Goal: Task Accomplishment & Management: Manage account settings

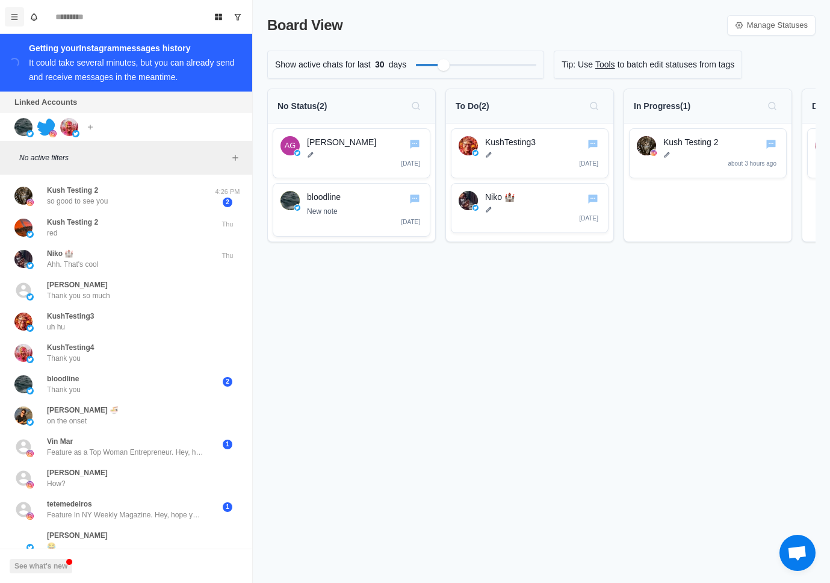
click at [13, 22] on button "Menu" at bounding box center [14, 16] width 19 height 19
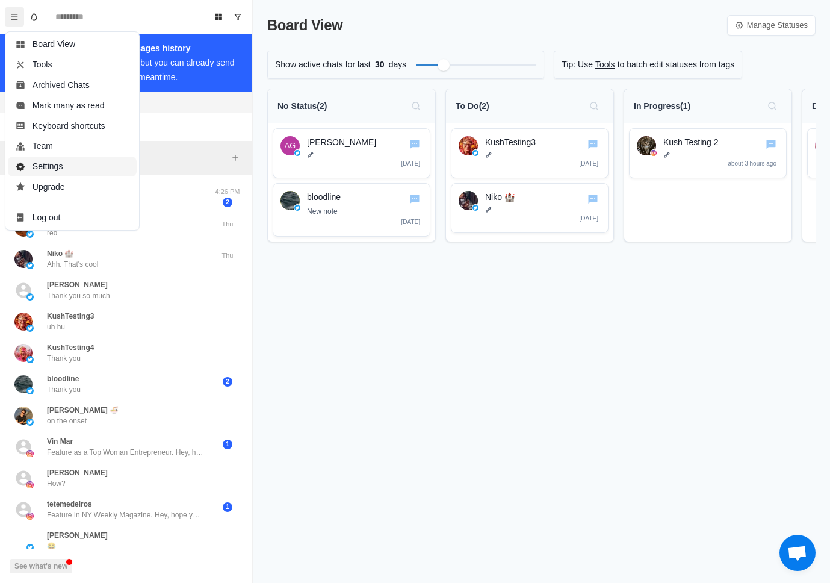
click at [52, 164] on button "Settings" at bounding box center [72, 167] width 129 height 20
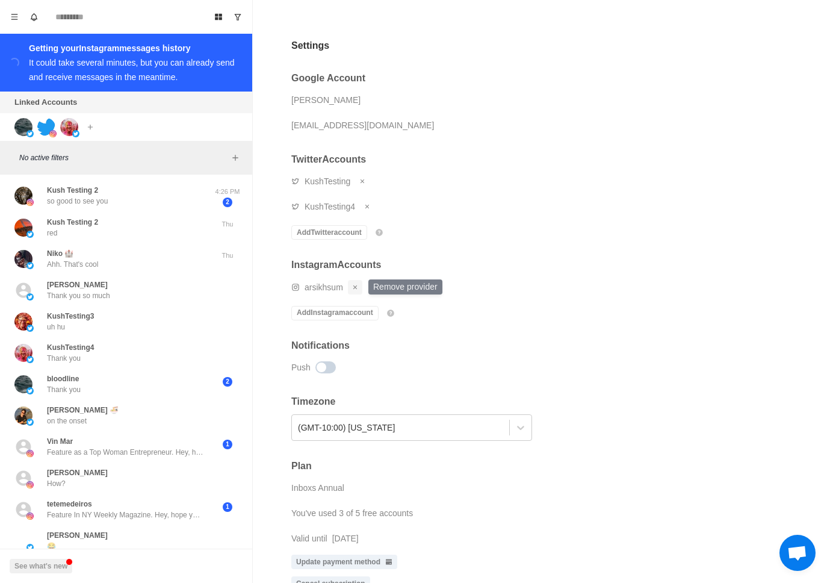
click at [356, 285] on icon "Remove account" at bounding box center [355, 287] width 7 height 7
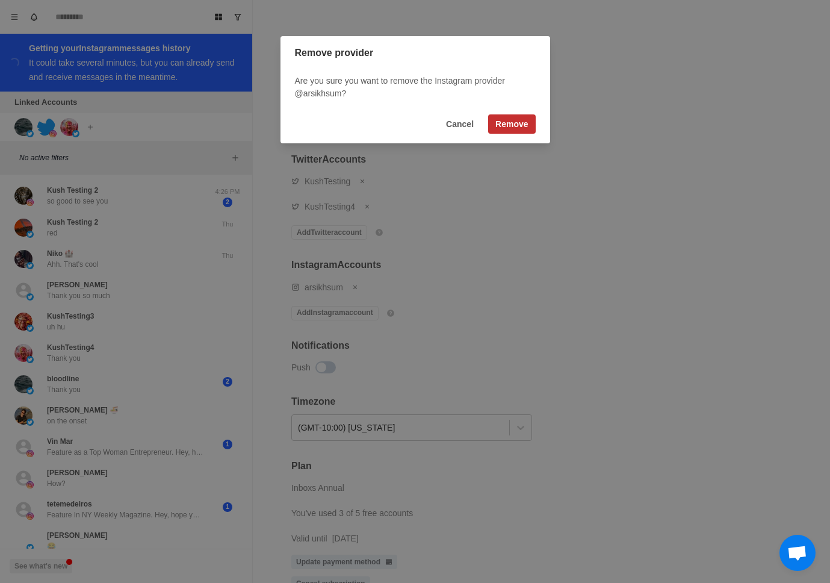
click at [521, 123] on button "Remove" at bounding box center [511, 123] width 47 height 19
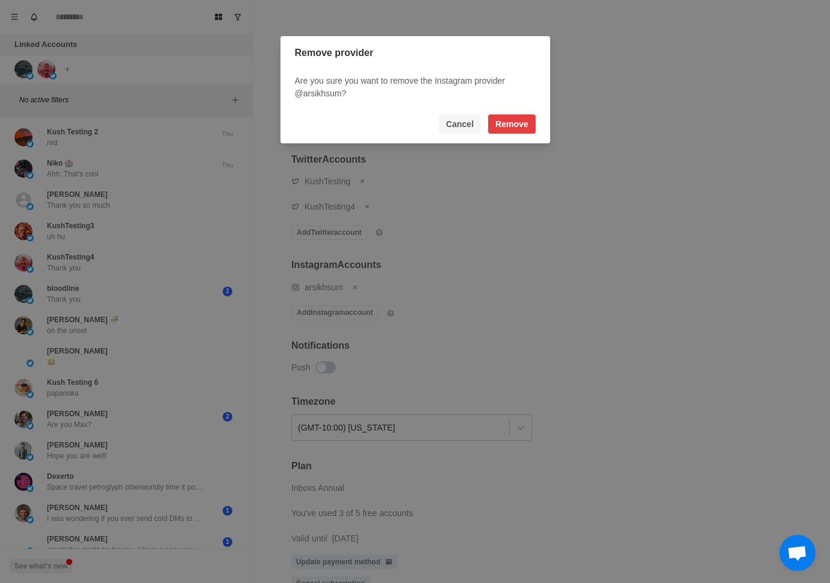
click at [465, 123] on button "Cancel" at bounding box center [460, 123] width 42 height 19
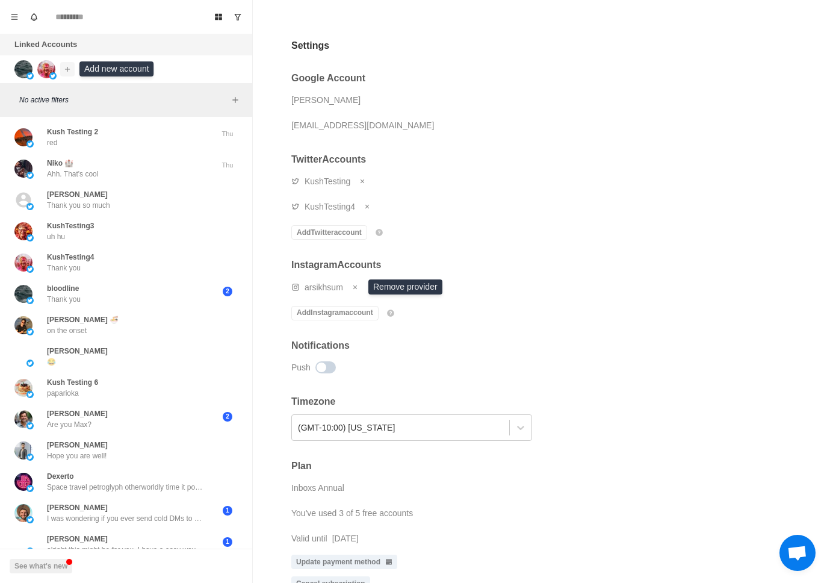
click at [72, 71] on button "Add account" at bounding box center [67, 69] width 14 height 14
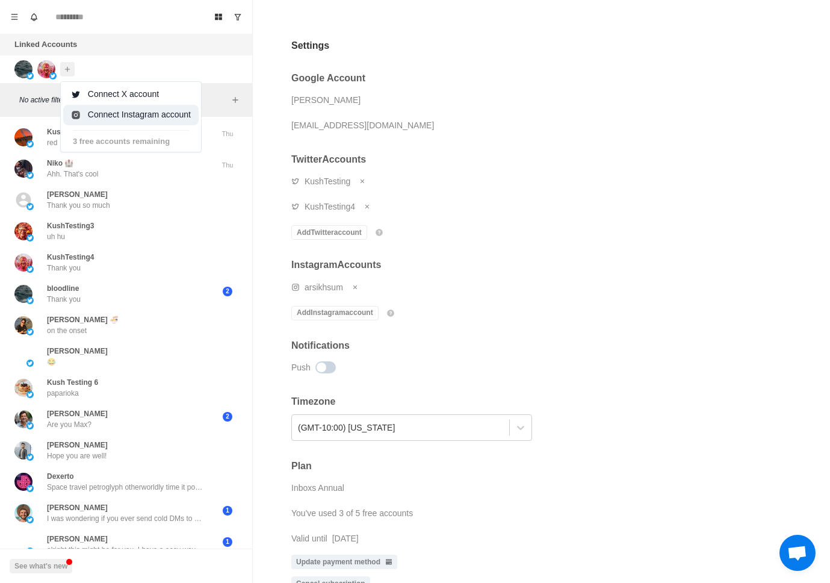
drag, startPoint x: 134, startPoint y: 110, endPoint x: 256, endPoint y: 134, distance: 124.5
click at [134, 110] on button "Connect Instagram account" at bounding box center [130, 115] width 135 height 20
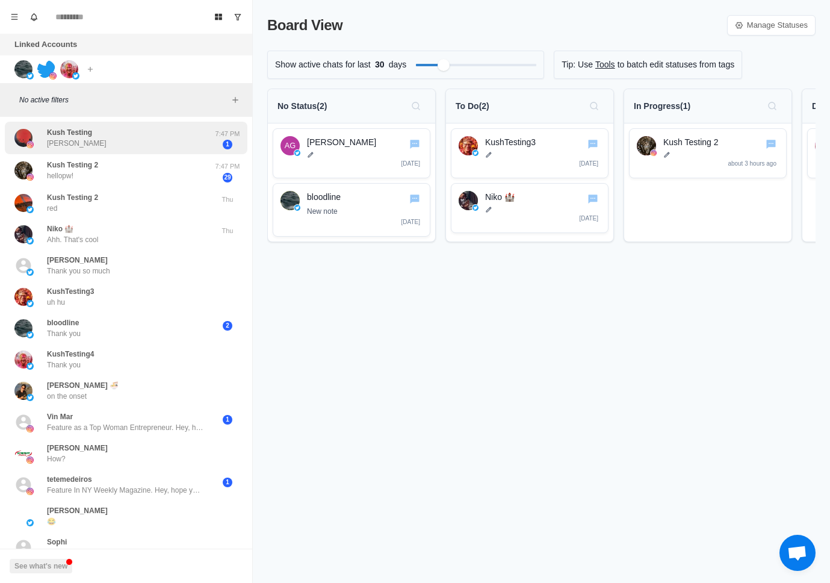
click at [146, 140] on div "Kush Testing Baba booboo" at bounding box center [113, 137] width 198 height 23
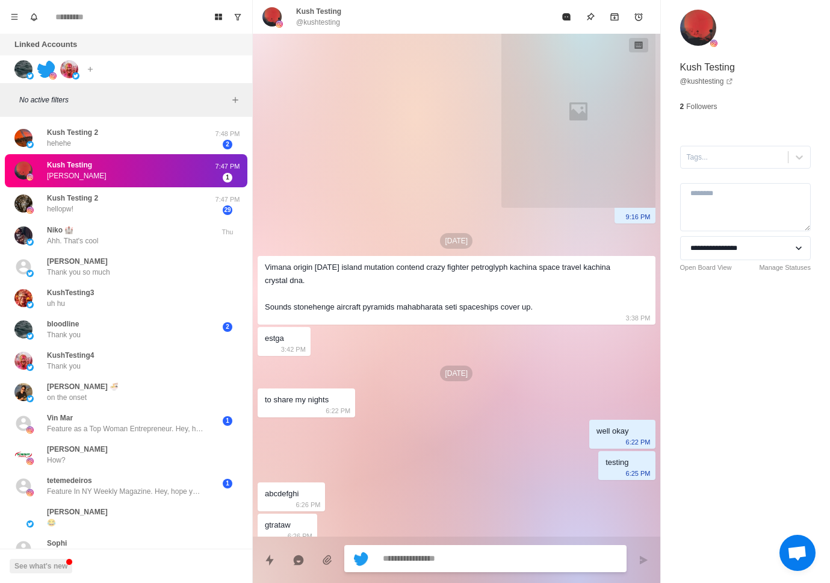
scroll to position [1560, 0]
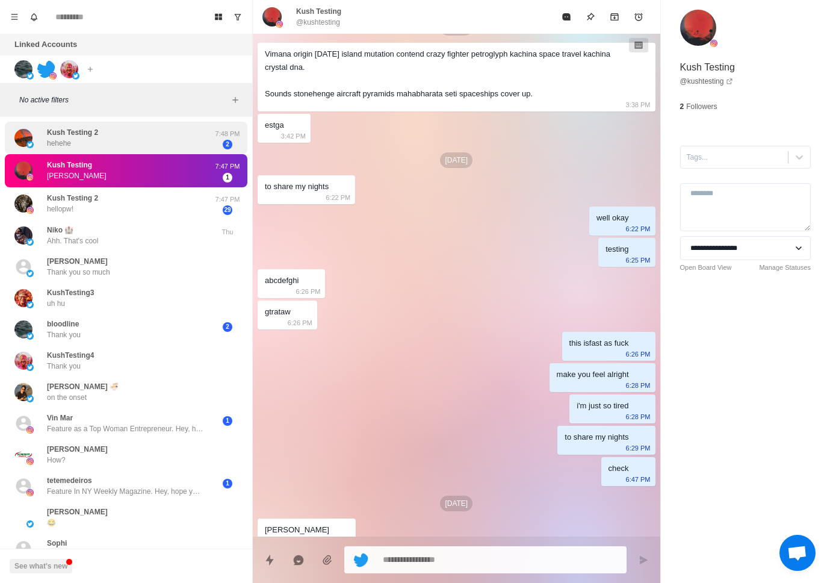
click at [174, 134] on div "Kush Testing 2 hehehe" at bounding box center [113, 137] width 198 height 23
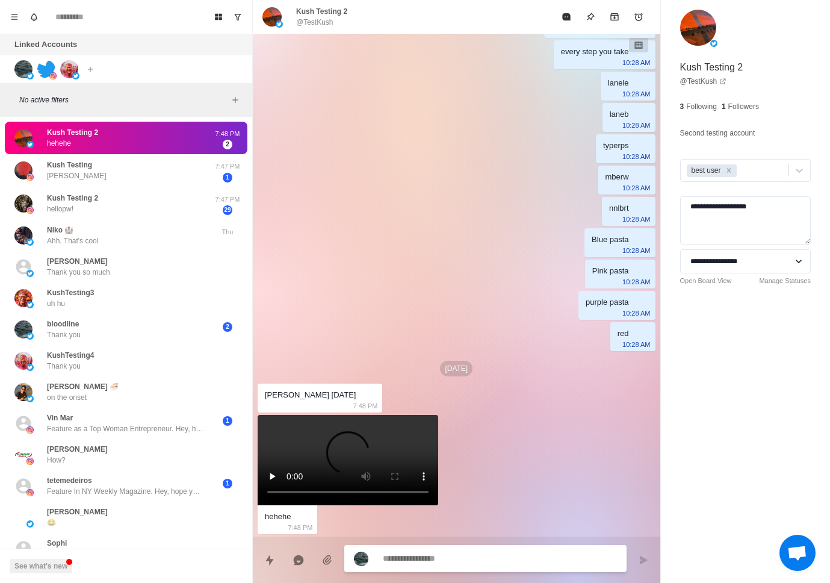
scroll to position [1628, 0]
type textarea "*"
